Goal: Information Seeking & Learning: Learn about a topic

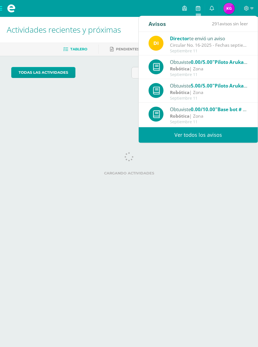
click at [219, 141] on link "Ver todos los avisos" at bounding box center [198, 134] width 119 height 15
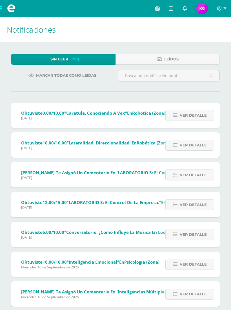
click at [197, 60] on link "Leídos" at bounding box center [167, 59] width 104 height 11
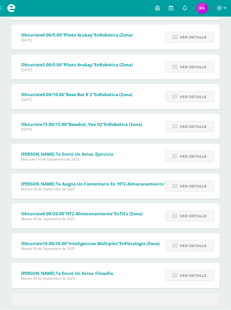
scroll to position [108, 0]
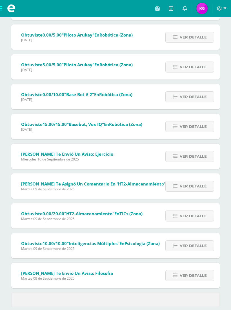
click at [196, 155] on span "Ver detalle" at bounding box center [192, 156] width 27 height 10
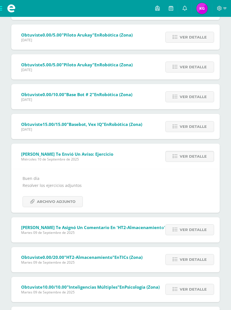
click at [71, 205] on span "Archivo Adjunto" at bounding box center [56, 202] width 39 height 10
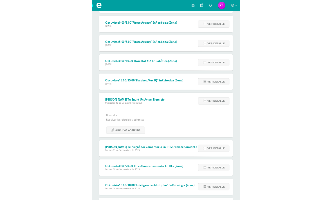
scroll to position [133, 0]
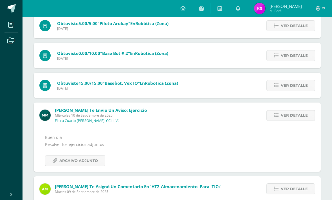
click at [17, 8] on link at bounding box center [11, 8] width 23 height 17
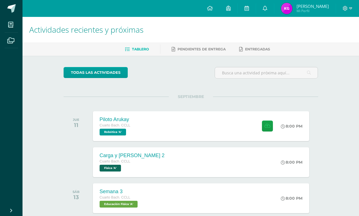
click at [149, 164] on div "Carga y ley de Ohm 2 Cuarto Bach. CCLL Fisica 'A'" at bounding box center [132, 162] width 78 height 30
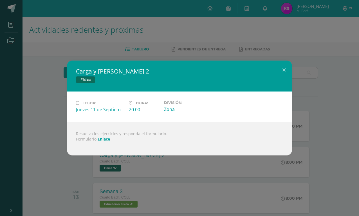
click at [278, 71] on button at bounding box center [284, 69] width 16 height 19
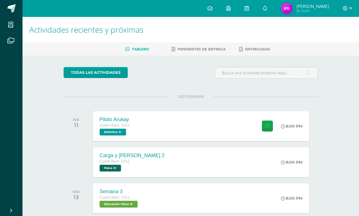
click at [164, 163] on div "Carga y ley de Ohm 2 Cuarto Bach. CCLL Fisica 'A' 8:00 PM Carga y ley de Ohm 2 …" at bounding box center [201, 162] width 216 height 30
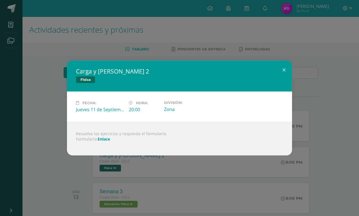
click at [102, 140] on link "Enlace" at bounding box center [104, 138] width 12 height 5
